Goal: Communication & Community: Answer question/provide support

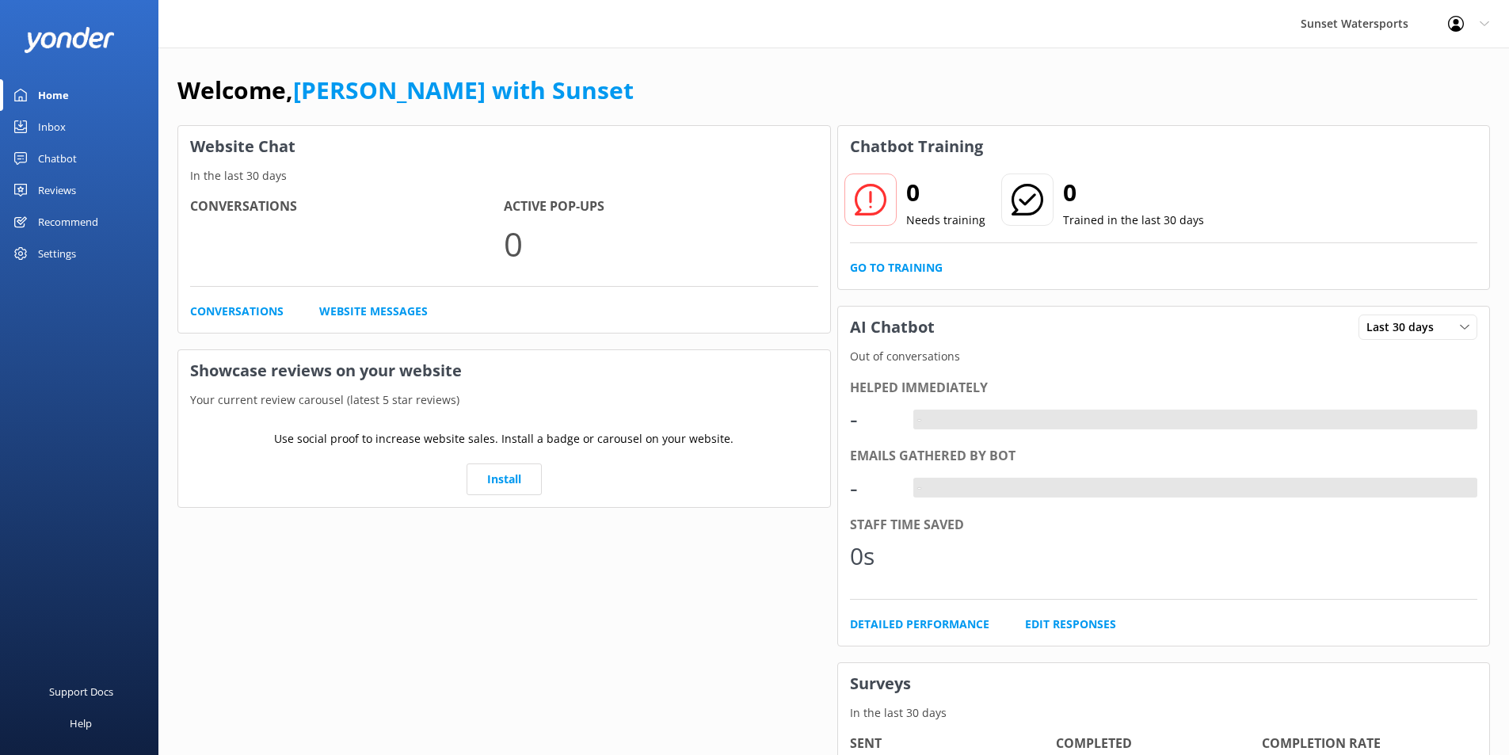
click at [62, 126] on div "Inbox" at bounding box center [52, 127] width 28 height 32
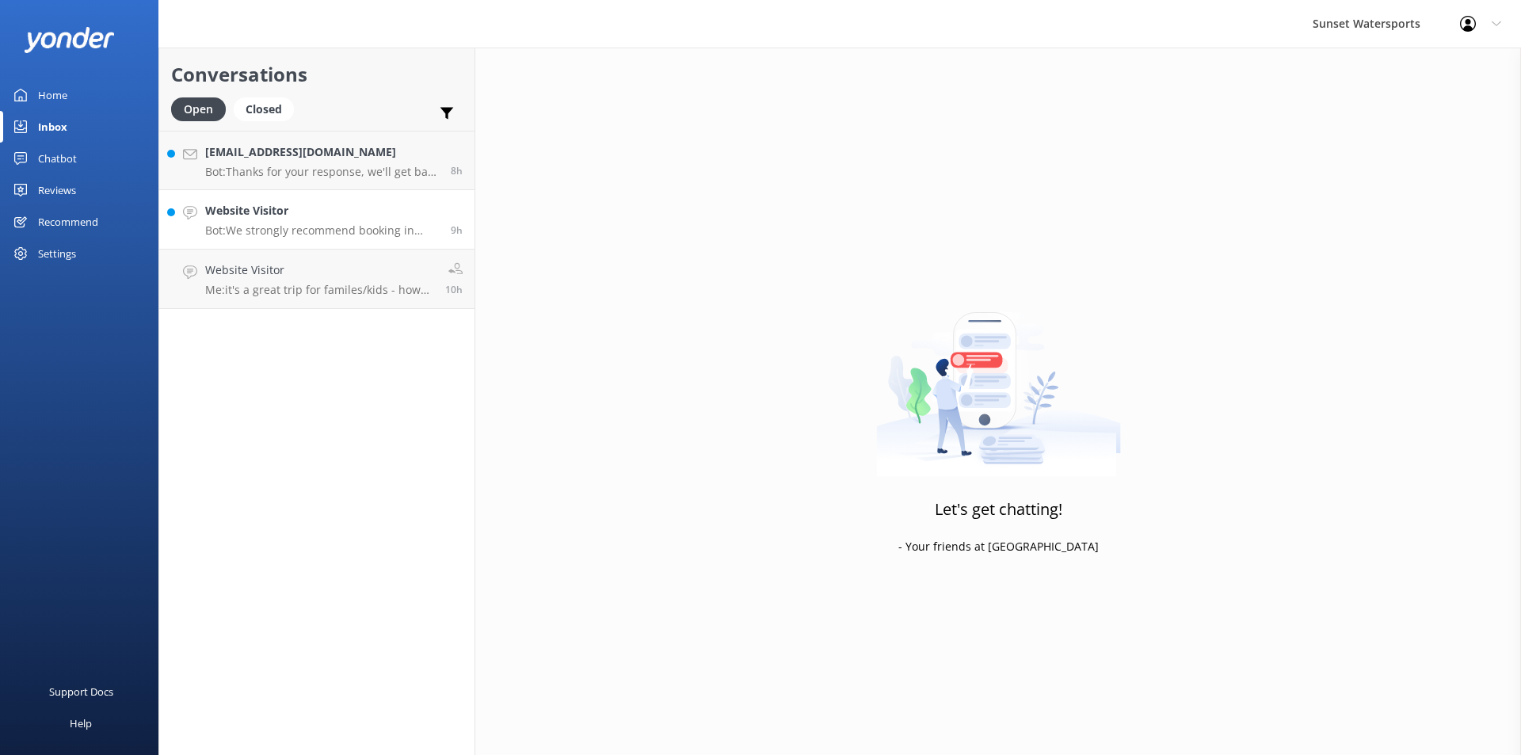
click at [330, 221] on div "Website Visitor Bot: We strongly recommend booking in advance as our tours are …" at bounding box center [322, 219] width 234 height 35
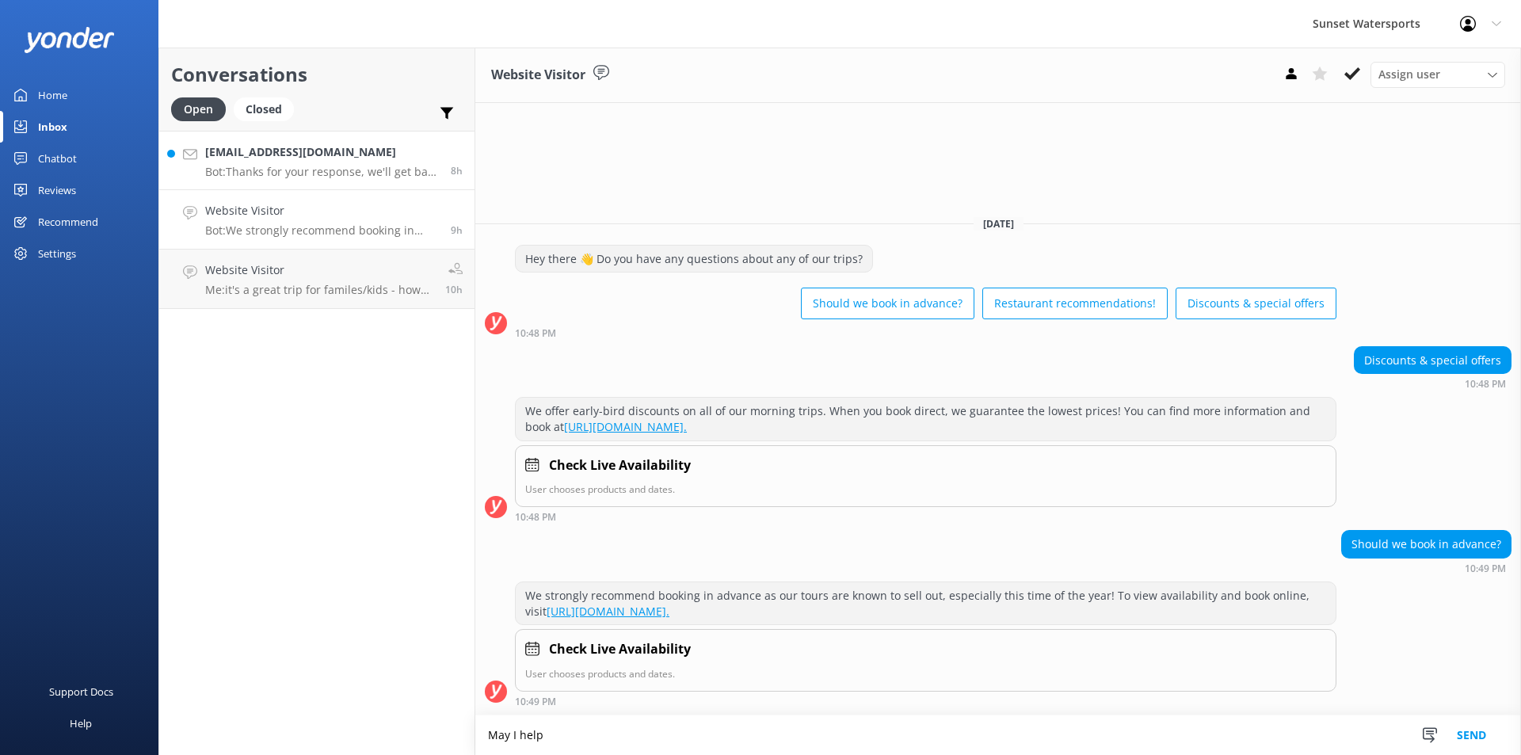
type textarea "May I help"
click at [333, 162] on div "[EMAIL_ADDRESS][DOMAIN_NAME] Bot: Thanks for your response, we'll get back to y…" at bounding box center [322, 160] width 234 height 34
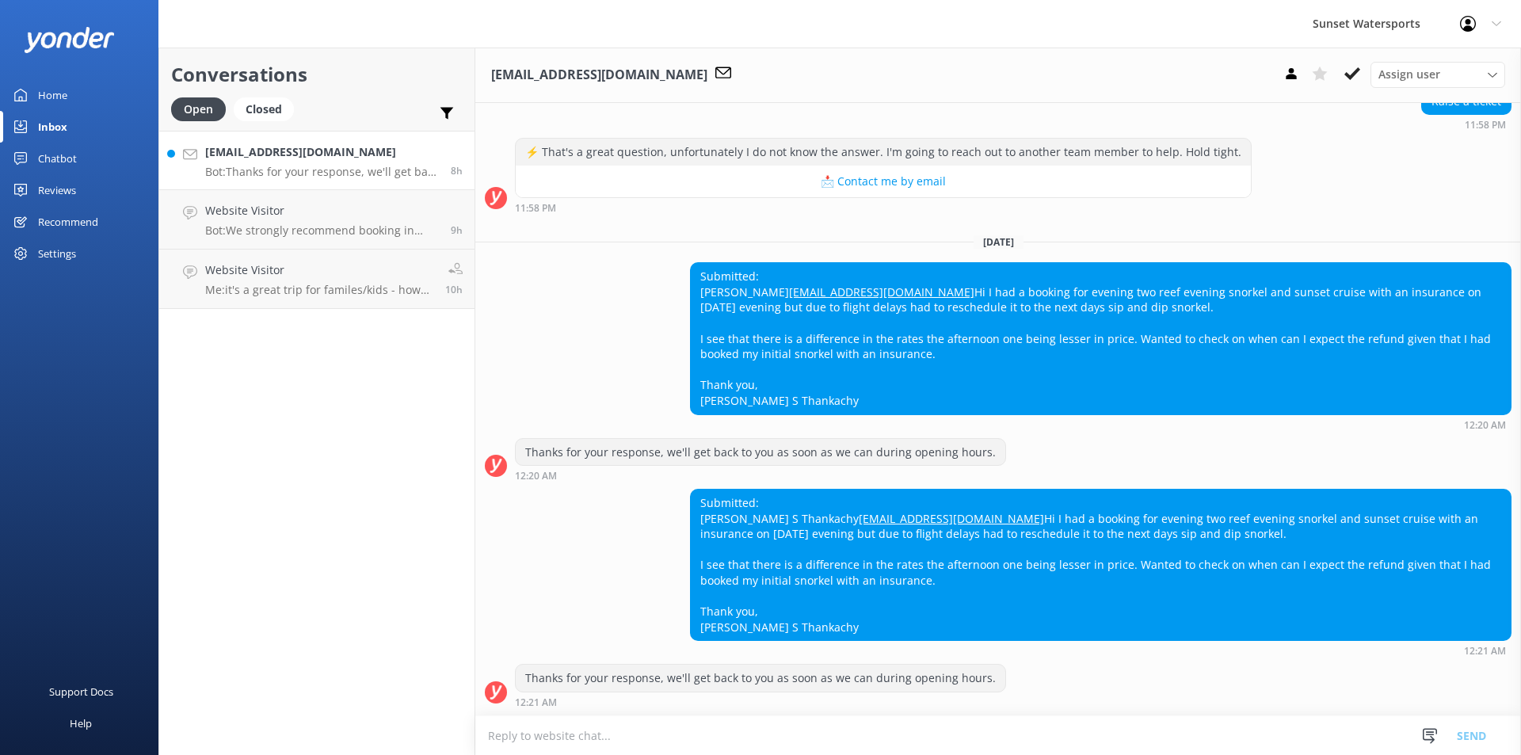
scroll to position [221, 0]
click at [296, 152] on h4 "Website Visitor" at bounding box center [320, 151] width 231 height 17
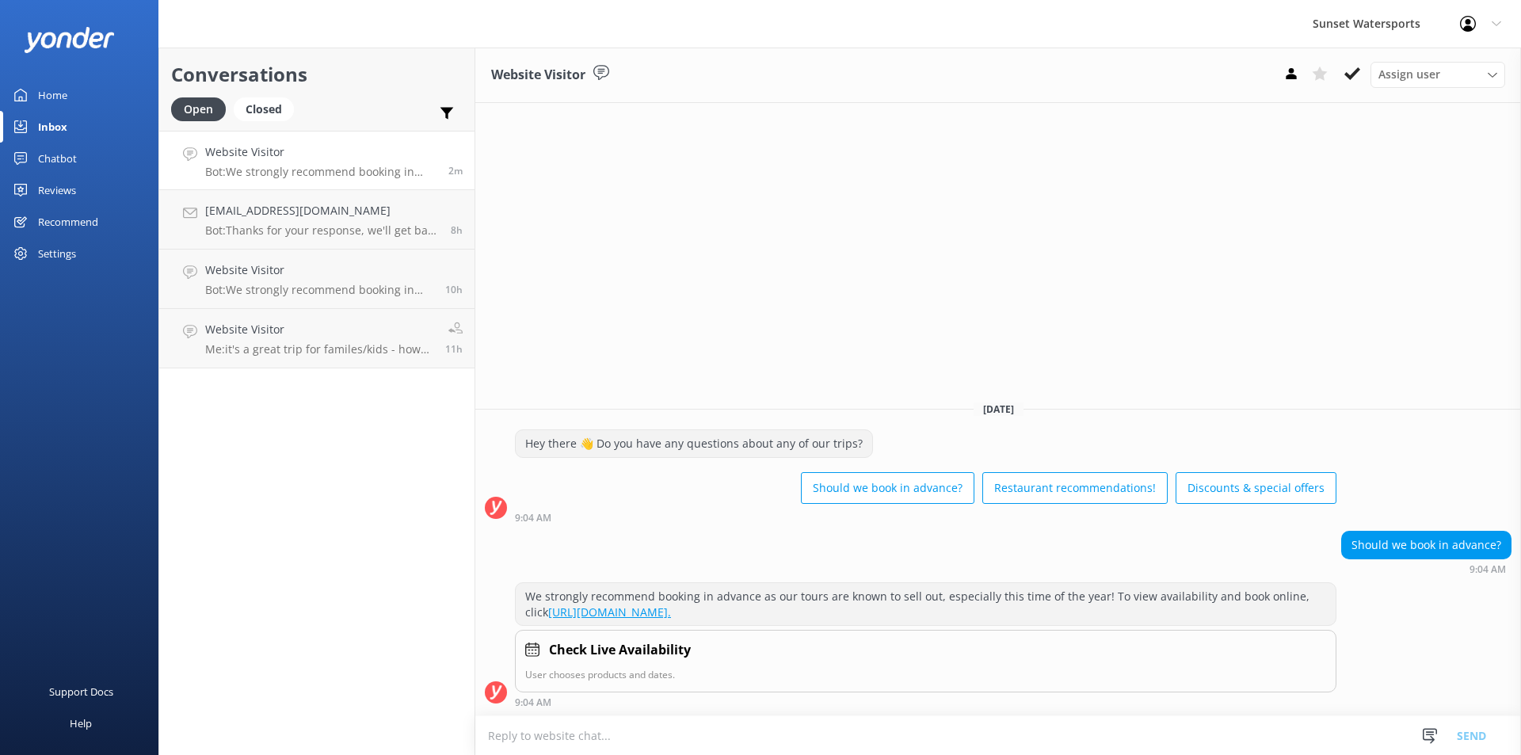
click at [554, 737] on textarea at bounding box center [998, 735] width 1046 height 39
type textarea "I"
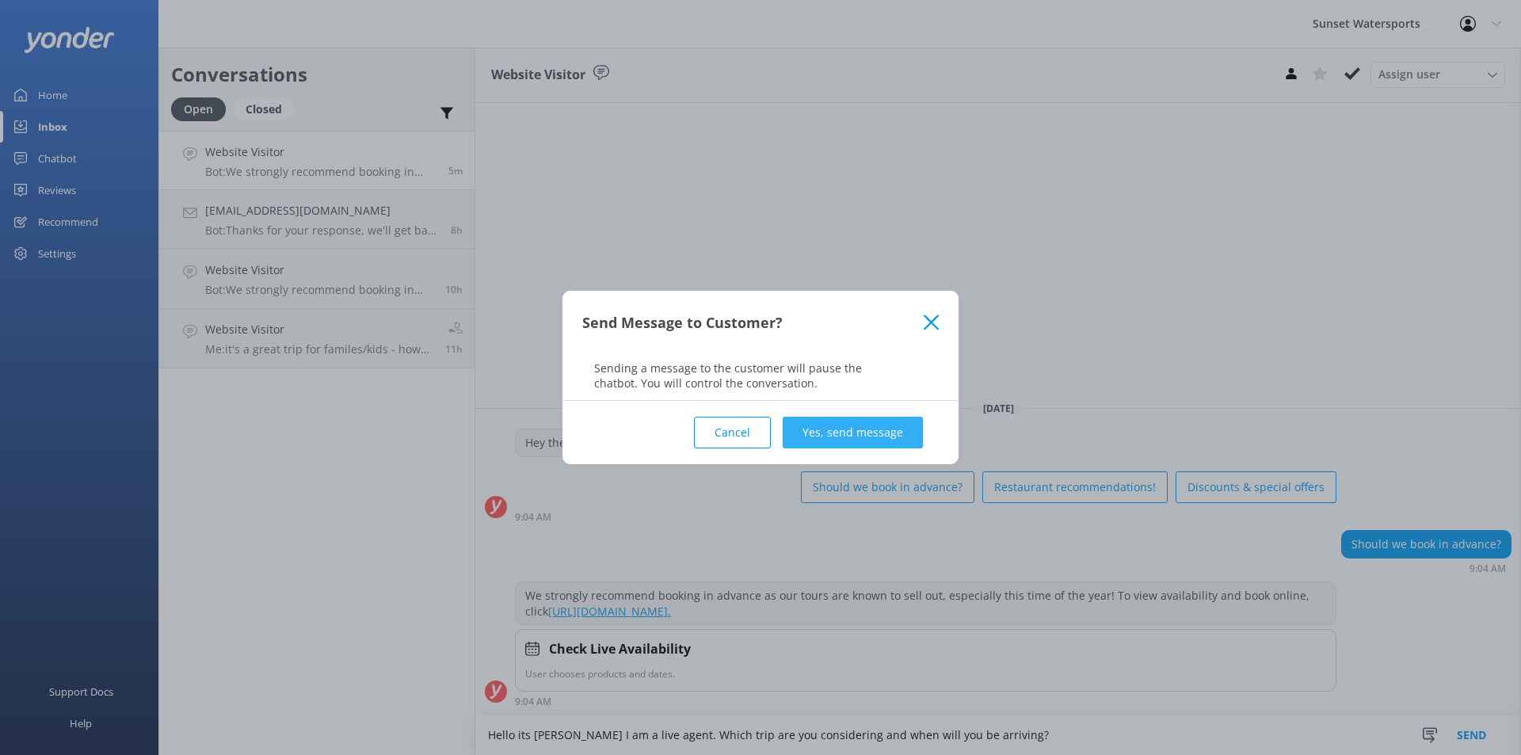
type textarea "Hello its [PERSON_NAME] I am a live agent. Which trip are you considering and w…"
click at [866, 422] on button "Yes, send message" at bounding box center [853, 433] width 140 height 32
